Goal: Information Seeking & Learning: Learn about a topic

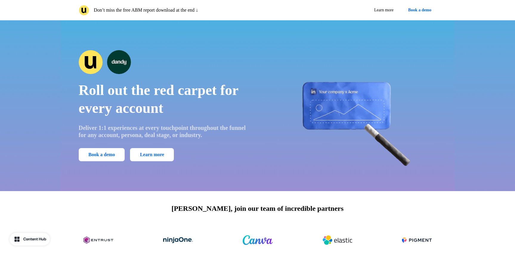
drag, startPoint x: 154, startPoint y: 83, endPoint x: 165, endPoint y: 90, distance: 13.2
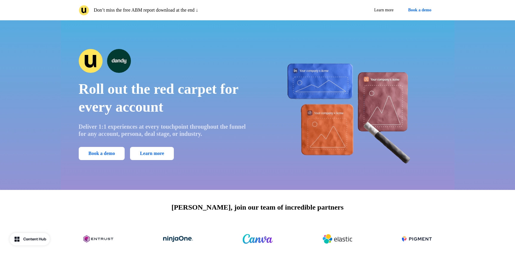
click at [202, 106] on p "Roll out the red carpet for every account" at bounding box center [164, 98] width 171 height 36
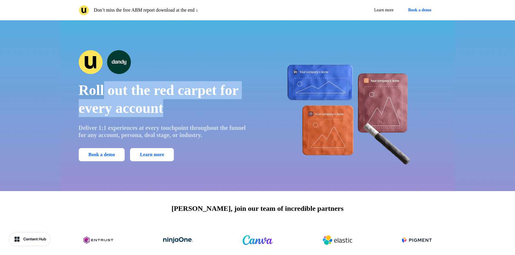
drag, startPoint x: 102, startPoint y: 94, endPoint x: 231, endPoint y: 112, distance: 130.6
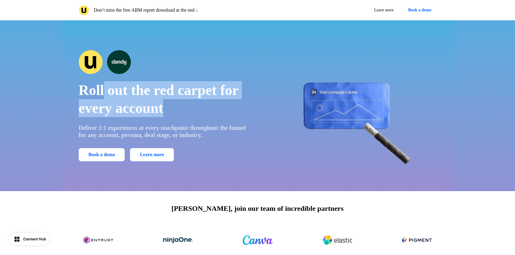
click at [229, 110] on p "Roll out the red carpet for every account" at bounding box center [164, 99] width 171 height 36
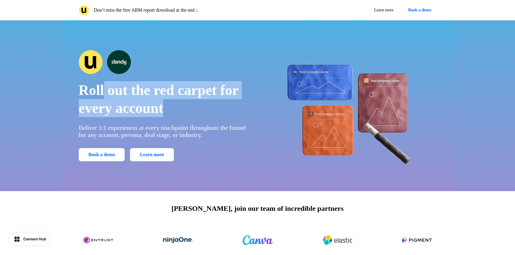
click at [231, 112] on p "Roll out the red carpet for every account" at bounding box center [164, 99] width 171 height 36
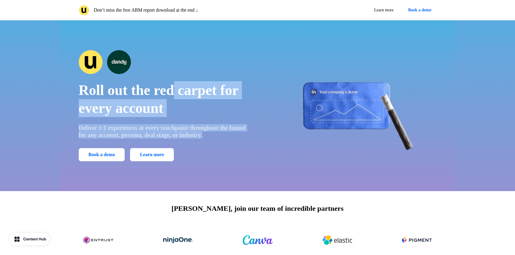
drag, startPoint x: 238, startPoint y: 134, endPoint x: 175, endPoint y: 89, distance: 77.5
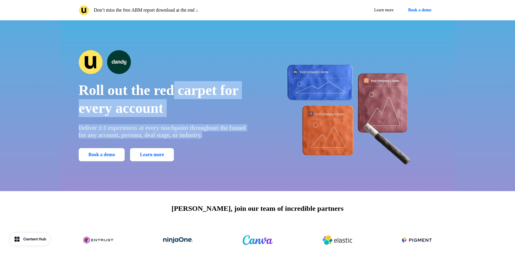
click at [175, 89] on div "Roll out the red carpet for every account Deliver 1:1 experiences at every touc…" at bounding box center [164, 105] width 171 height 111
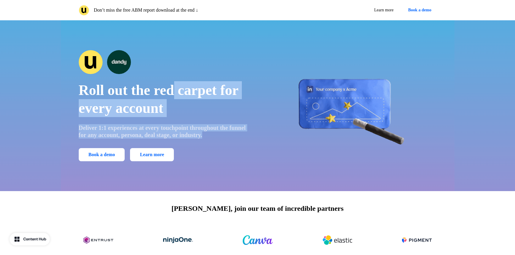
click at [175, 89] on span "Roll out the red carpet for every account" at bounding box center [159, 99] width 160 height 34
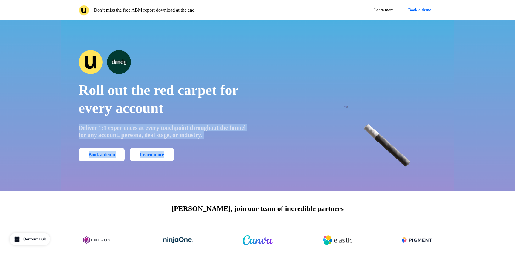
drag, startPoint x: 106, startPoint y: 119, endPoint x: 210, endPoint y: 159, distance: 110.7
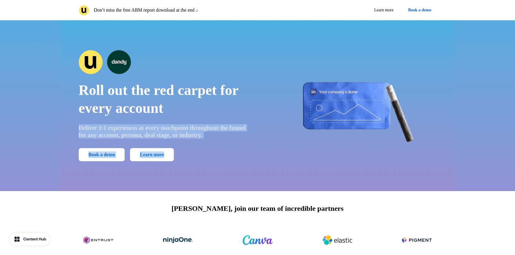
click at [210, 159] on div "Roll out the red carpet for every account Deliver 1:1 experiences at every touc…" at bounding box center [164, 105] width 171 height 111
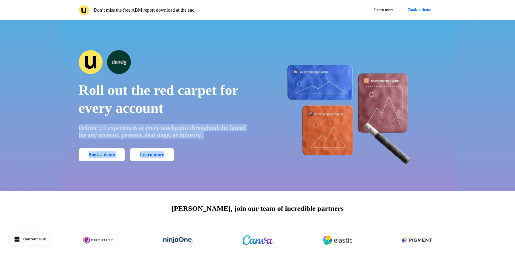
click at [216, 159] on div "Book a demo Learn more" at bounding box center [164, 154] width 171 height 13
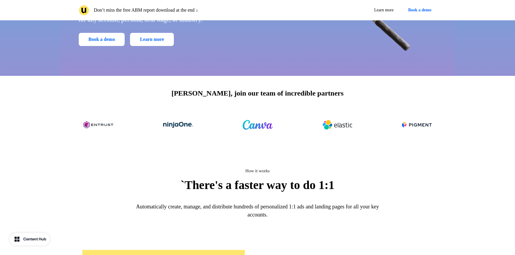
scroll to position [162, 0]
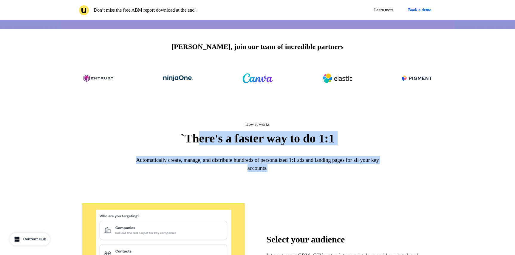
drag, startPoint x: 196, startPoint y: 140, endPoint x: 310, endPoint y: 185, distance: 123.2
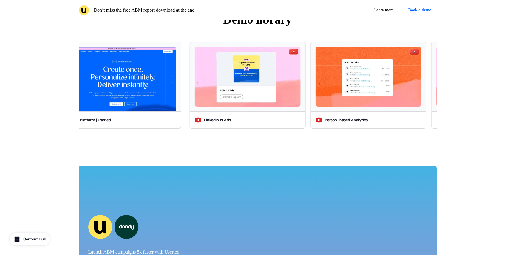
scroll to position [1068, 0]
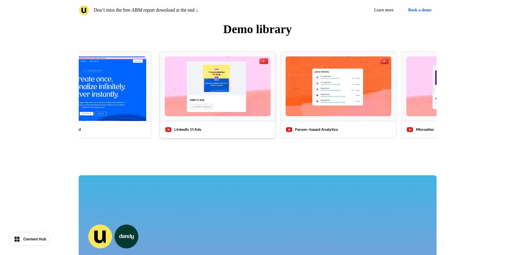
click at [195, 110] on img at bounding box center [218, 86] width 106 height 60
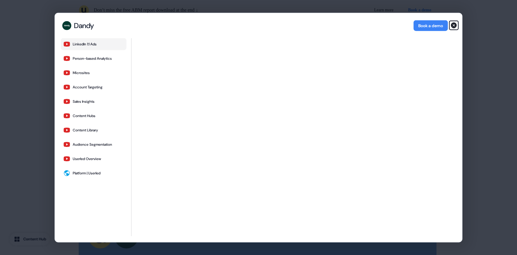
drag, startPoint x: 456, startPoint y: 25, endPoint x: 455, endPoint y: 32, distance: 6.3
click at [456, 25] on icon "button" at bounding box center [454, 25] width 6 height 6
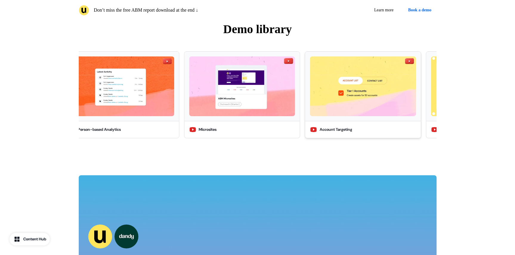
drag, startPoint x: 131, startPoint y: 80, endPoint x: 415, endPoint y: 105, distance: 285.3
click at [431, 110] on img at bounding box center [484, 86] width 106 height 60
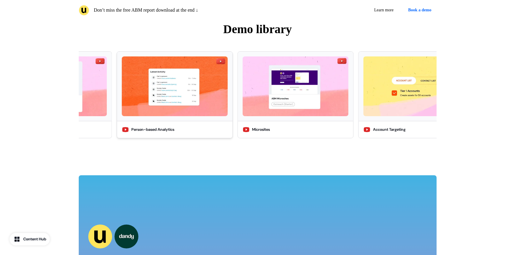
drag, startPoint x: 187, startPoint y: 79, endPoint x: 399, endPoint y: 99, distance: 213.3
click at [228, 99] on img at bounding box center [175, 86] width 106 height 60
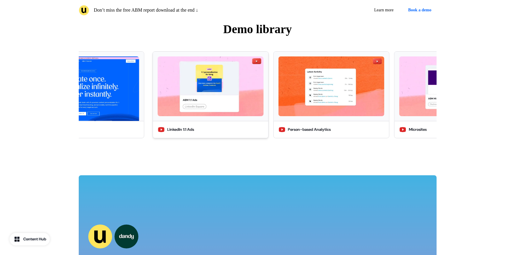
drag, startPoint x: 169, startPoint y: 85, endPoint x: 188, endPoint y: 87, distance: 18.8
click at [21, 76] on div "Demo library LinkedIn 1:1 Ads Person-based Analytics Microsites Account Targeti…" at bounding box center [257, 80] width 515 height 169
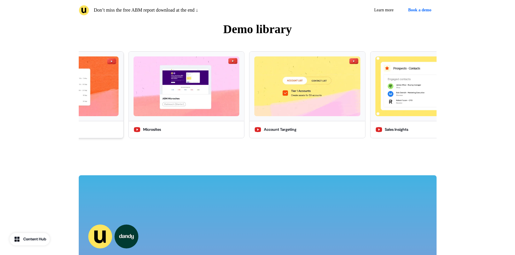
drag, startPoint x: 271, startPoint y: 92, endPoint x: 86, endPoint y: 85, distance: 185.1
click at [86, 85] on img at bounding box center [66, 86] width 106 height 60
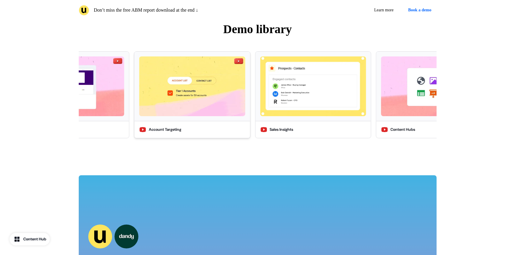
drag, startPoint x: 329, startPoint y: 98, endPoint x: 209, endPoint y: 90, distance: 119.8
click at [250, 90] on div "Sales Insights" at bounding box center [310, 94] width 121 height 87
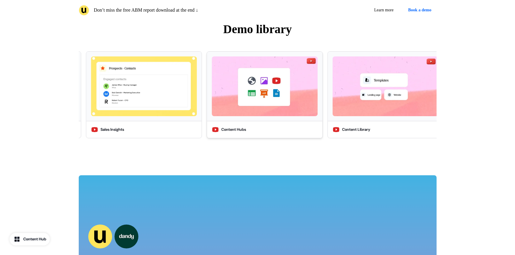
drag, startPoint x: 357, startPoint y: 97, endPoint x: 242, endPoint y: 89, distance: 115.4
click at [242, 89] on img at bounding box center [265, 86] width 106 height 60
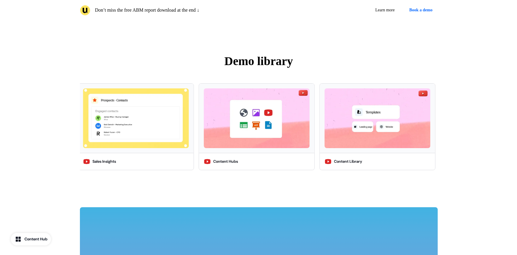
scroll to position [1030, 0]
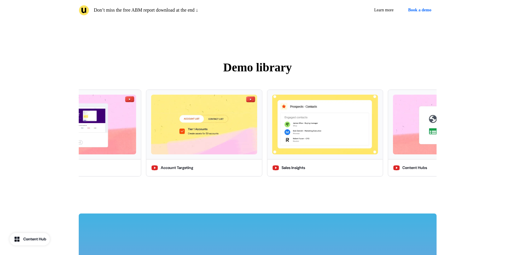
drag, startPoint x: 134, startPoint y: 113, endPoint x: 487, endPoint y: 131, distance: 353.9
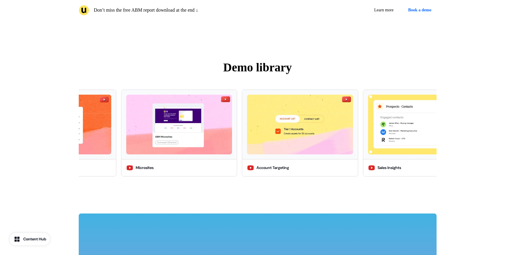
drag, startPoint x: 280, startPoint y: 129, endPoint x: 528, endPoint y: 143, distance: 247.7
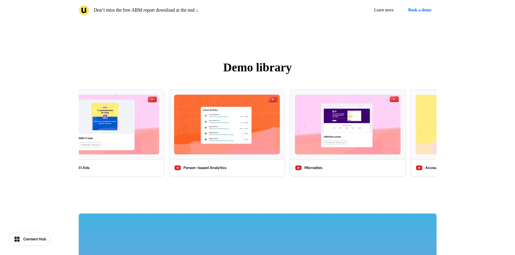
drag, startPoint x: 279, startPoint y: 135, endPoint x: 517, endPoint y: 150, distance: 238.7
click at [511, 149] on div "Demo library LinkedIn 1:1 Ads Person-based Analytics Microsites Account Targeti…" at bounding box center [257, 119] width 515 height 169
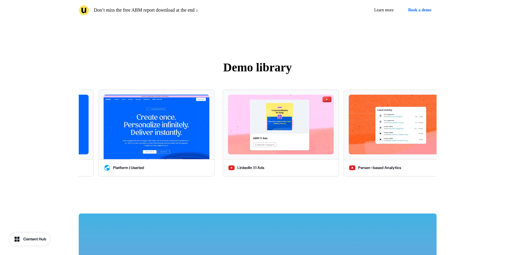
drag, startPoint x: 445, startPoint y: 143, endPoint x: 490, endPoint y: 145, distance: 45.1
click at [488, 145] on div "Demo library LinkedIn 1:1 Ads Person-based Analytics Microsites Account Targeti…" at bounding box center [257, 119] width 515 height 169
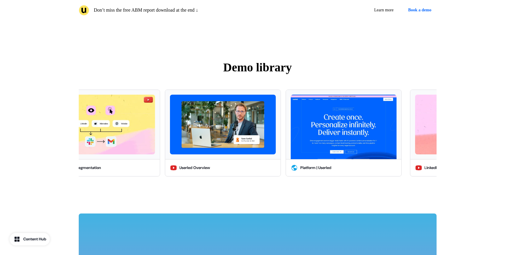
drag, startPoint x: 322, startPoint y: 141, endPoint x: 462, endPoint y: 148, distance: 139.4
click at [460, 148] on div "Demo library LinkedIn 1:1 Ads Person-based Analytics Microsites Account Targeti…" at bounding box center [257, 119] width 515 height 169
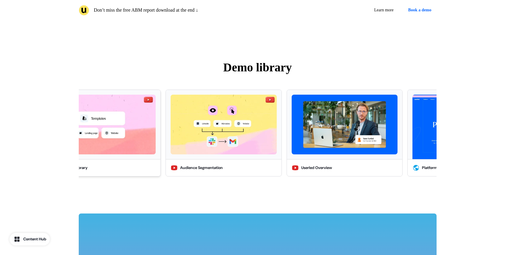
drag, startPoint x: 397, startPoint y: 146, endPoint x: 136, endPoint y: 137, distance: 261.1
click at [136, 137] on img at bounding box center [103, 125] width 106 height 60
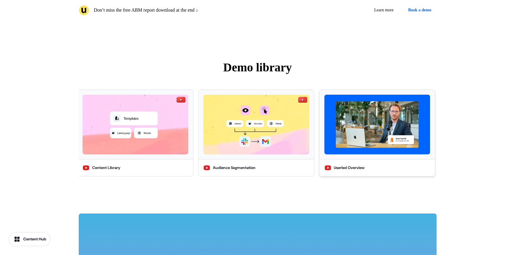
click at [392, 130] on img at bounding box center [377, 125] width 106 height 60
